Goal: Transaction & Acquisition: Purchase product/service

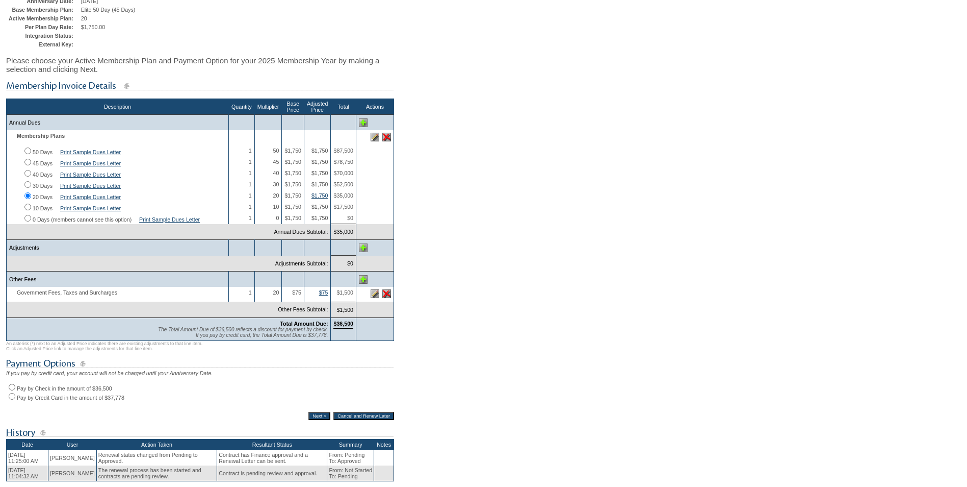
scroll to position [153, 0]
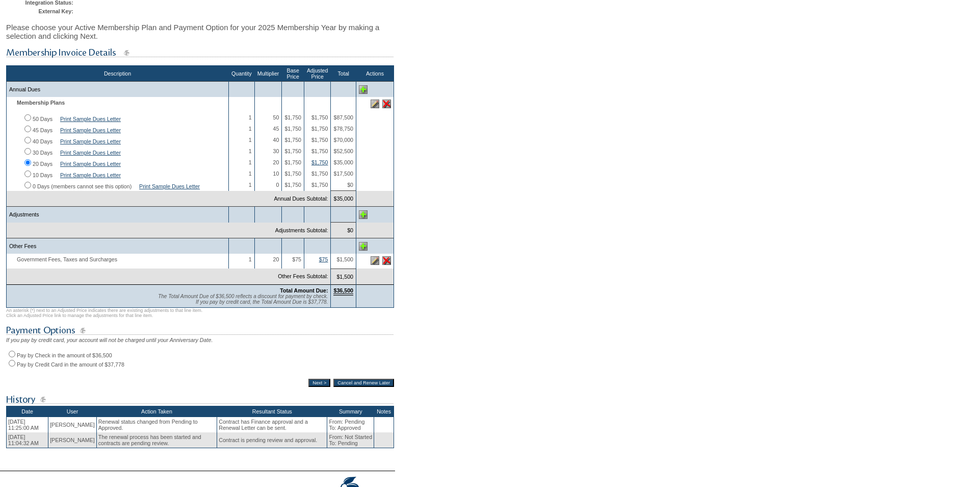
click at [12, 357] on input "Pay by Check in the amount of $36,500" at bounding box center [12, 353] width 7 height 7
radio input "true"
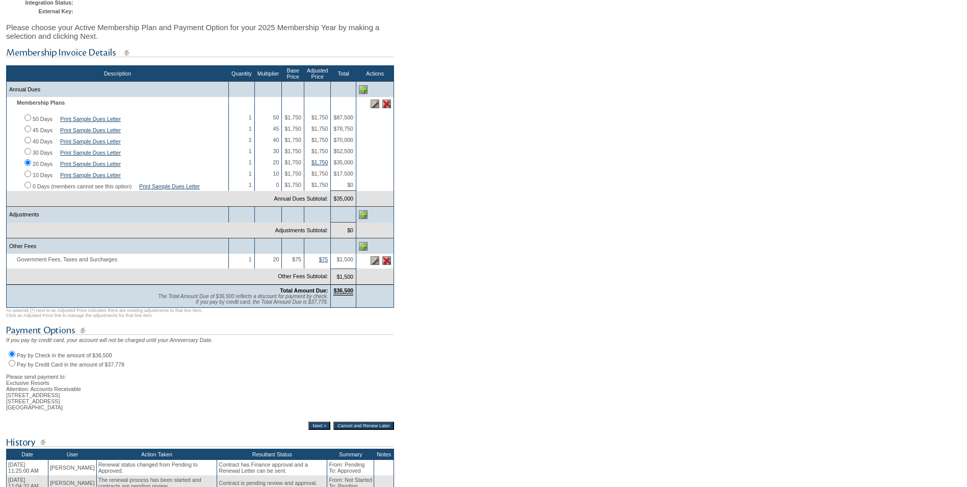
click at [309, 429] on input "Next >" at bounding box center [320, 425] width 22 height 8
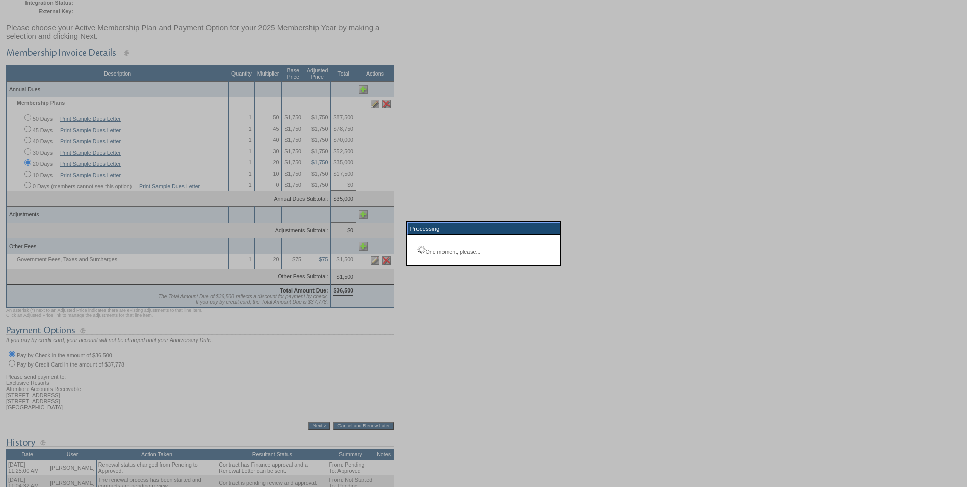
scroll to position [36, 0]
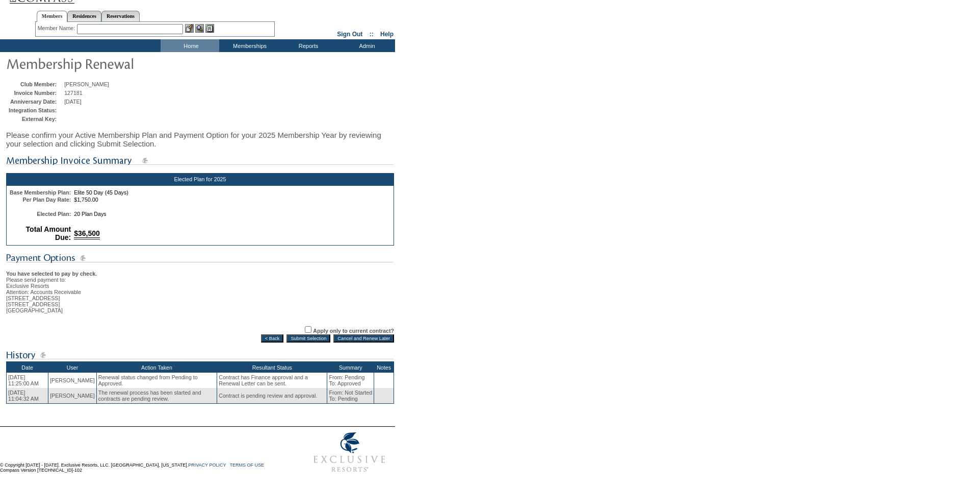
click at [287, 334] on input "Submit Selection" at bounding box center [309, 338] width 44 height 8
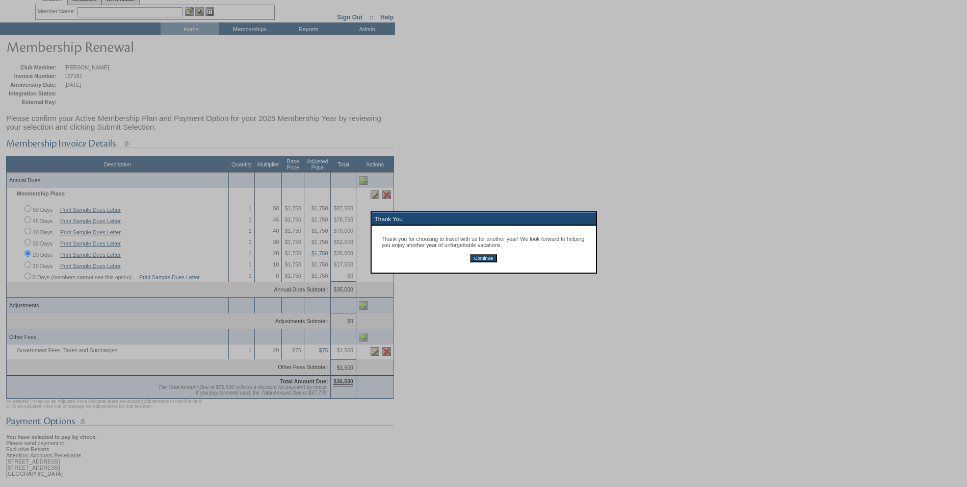
click at [491, 260] on input "Continue" at bounding box center [483, 258] width 27 height 8
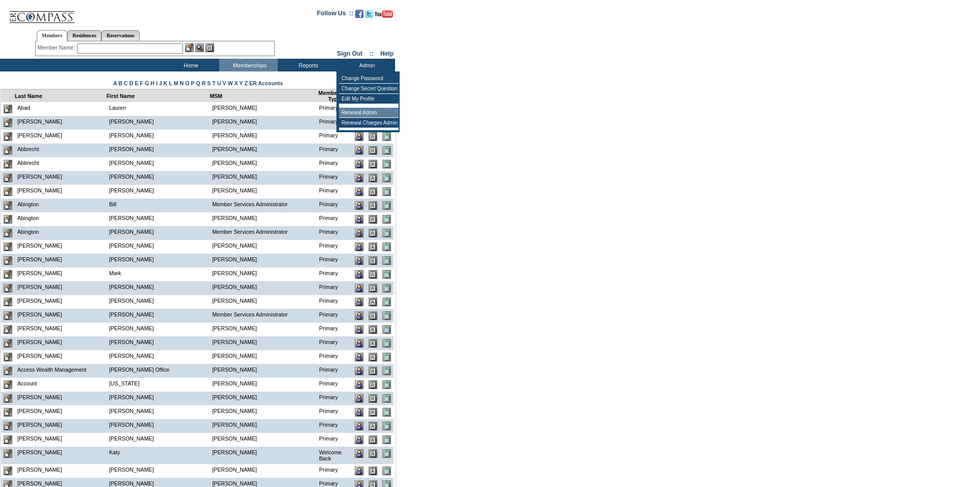
click at [363, 112] on td "Renewal Admin" at bounding box center [369, 113] width 60 height 10
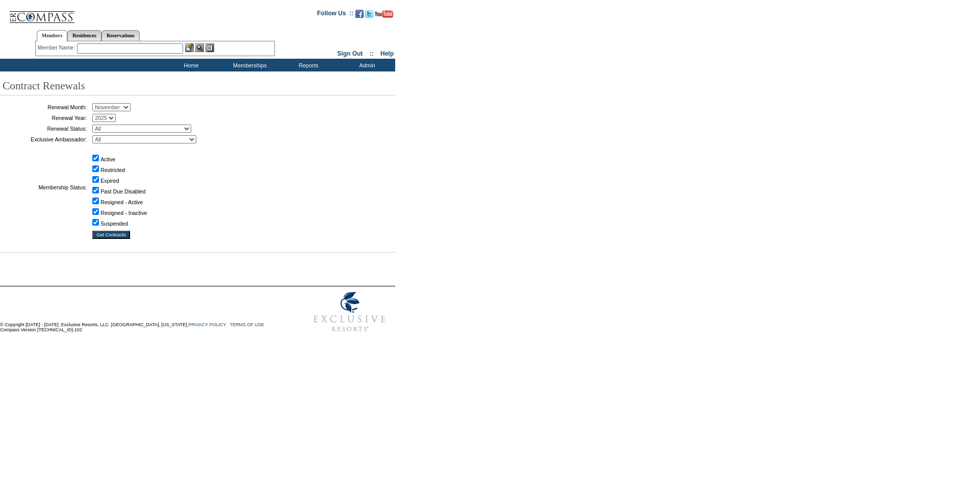
click at [131, 105] on select "January February March April May June July August September October November De…" at bounding box center [111, 107] width 38 height 8
select select "10"
click at [96, 103] on select "January February March April May June July August September October November De…" at bounding box center [111, 107] width 38 height 8
click at [191, 129] on select "All Not Started Pending Approved Election Made Election Changed No Response Man…" at bounding box center [141, 128] width 99 height 8
select select "5"
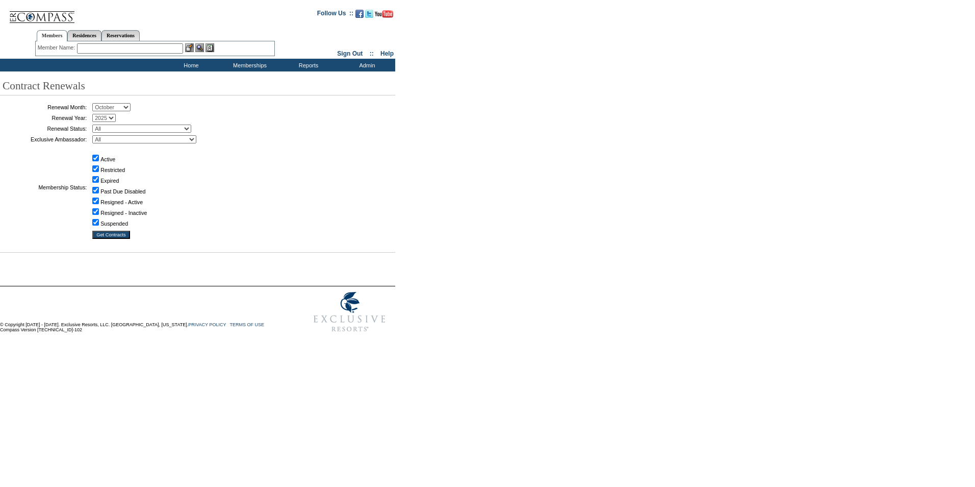
click at [96, 125] on select "All Not Started Pending Approved Election Made Election Changed No Response Man…" at bounding box center [141, 128] width 99 height 8
click at [115, 239] on input "Get Contracts" at bounding box center [111, 235] width 38 height 8
